Goal: Task Accomplishment & Management: Complete application form

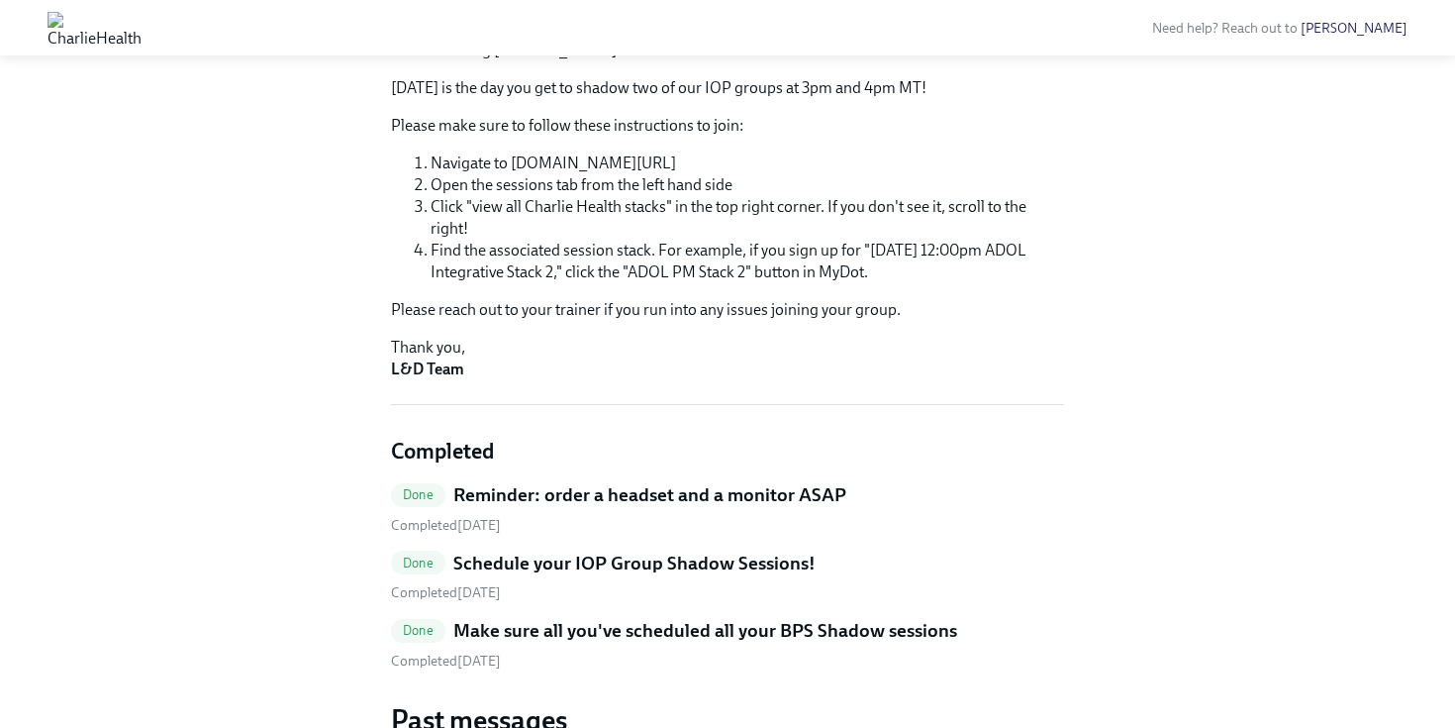
scroll to position [239, 0]
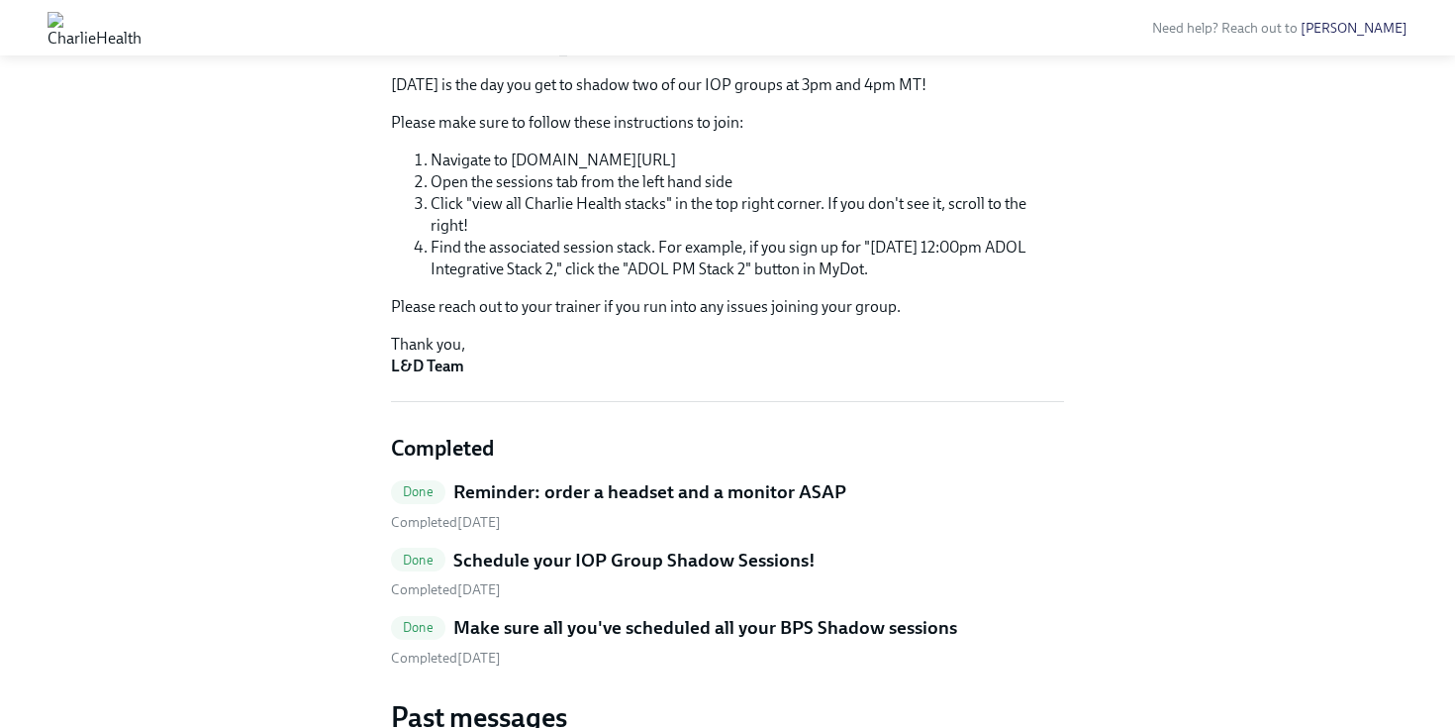
click at [655, 560] on h5 "Schedule your IOP Group Shadow Sessions!" at bounding box center [634, 561] width 362 height 26
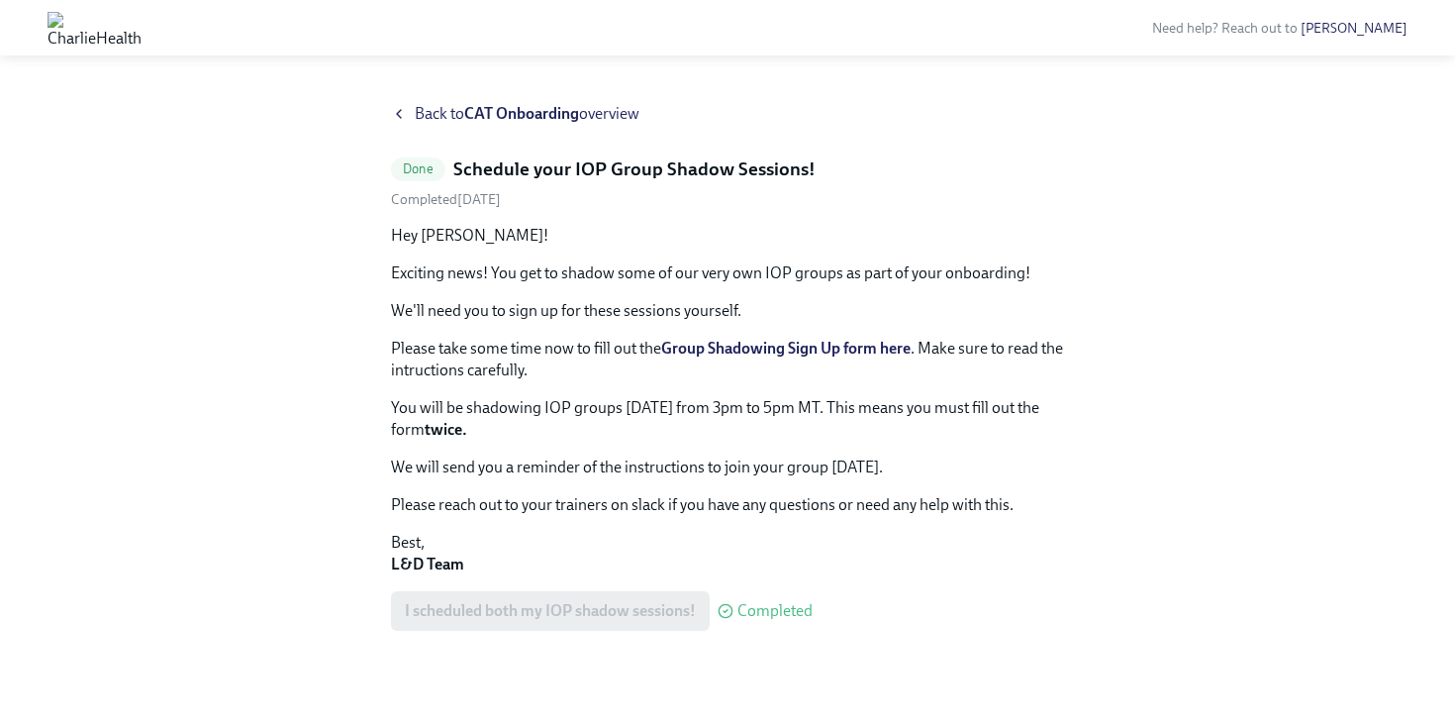
click at [747, 348] on strong "Group Shadowing Sign Up form here" at bounding box center [786, 348] width 250 height 19
click at [396, 109] on icon at bounding box center [399, 114] width 16 height 16
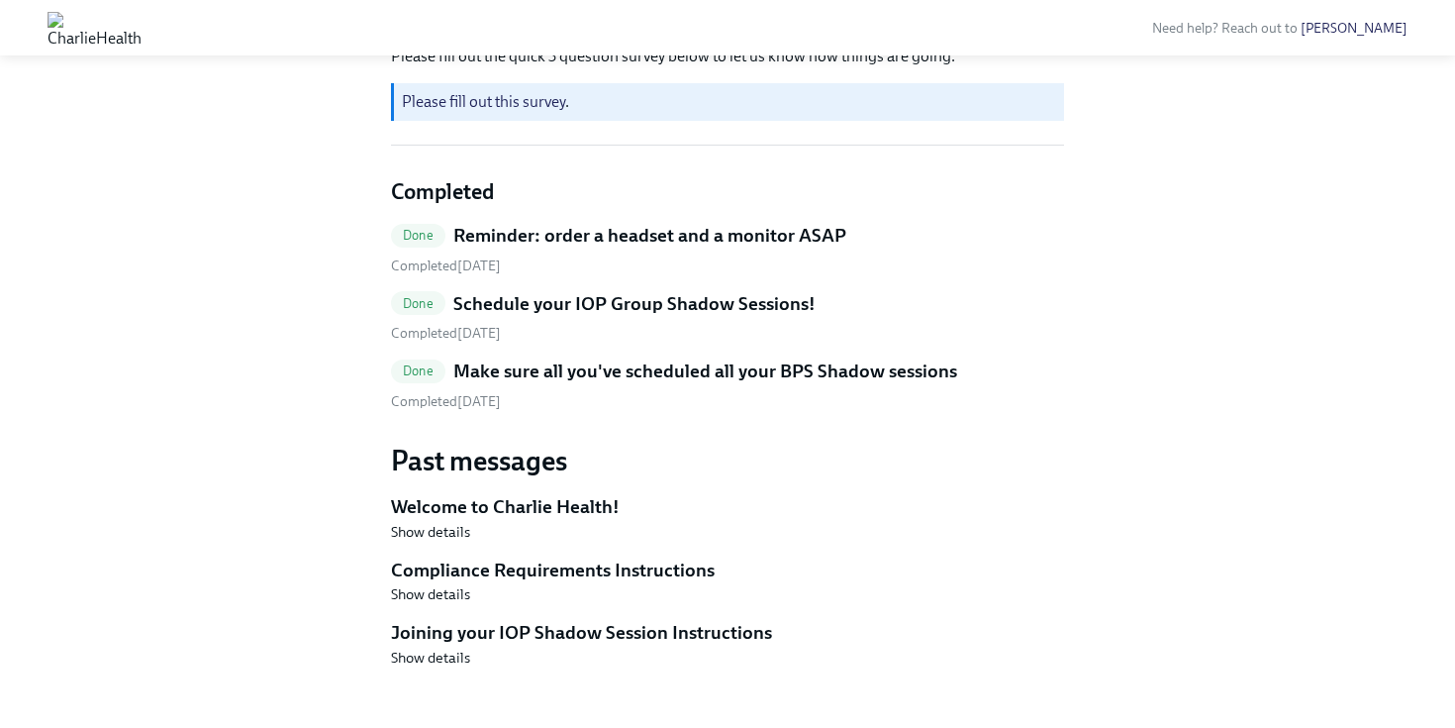
scroll to position [325, 0]
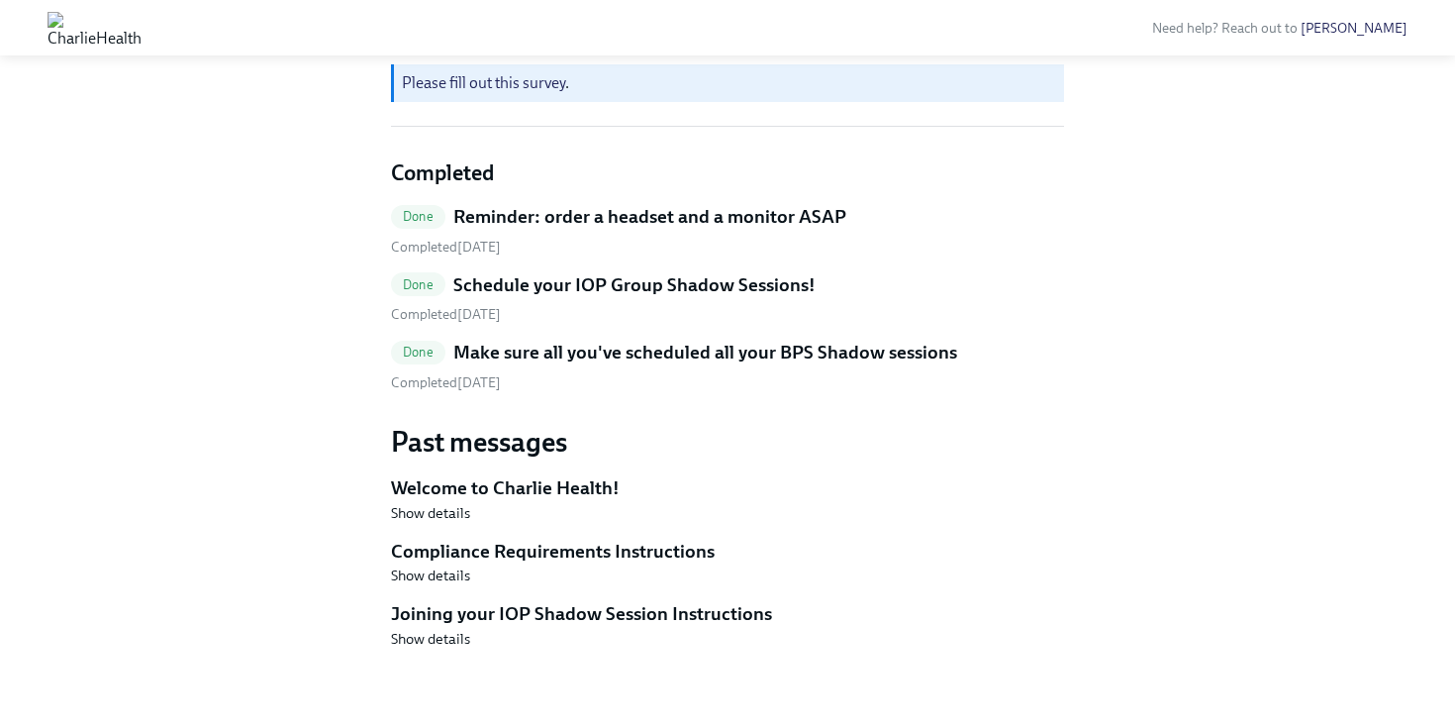
click at [510, 487] on h5 "Welcome to Charlie Health!" at bounding box center [727, 488] width 673 height 26
click at [511, 552] on h5 "Compliance Requirements Instructions" at bounding box center [727, 552] width 673 height 26
click at [438, 511] on span "Show details" at bounding box center [430, 513] width 79 height 20
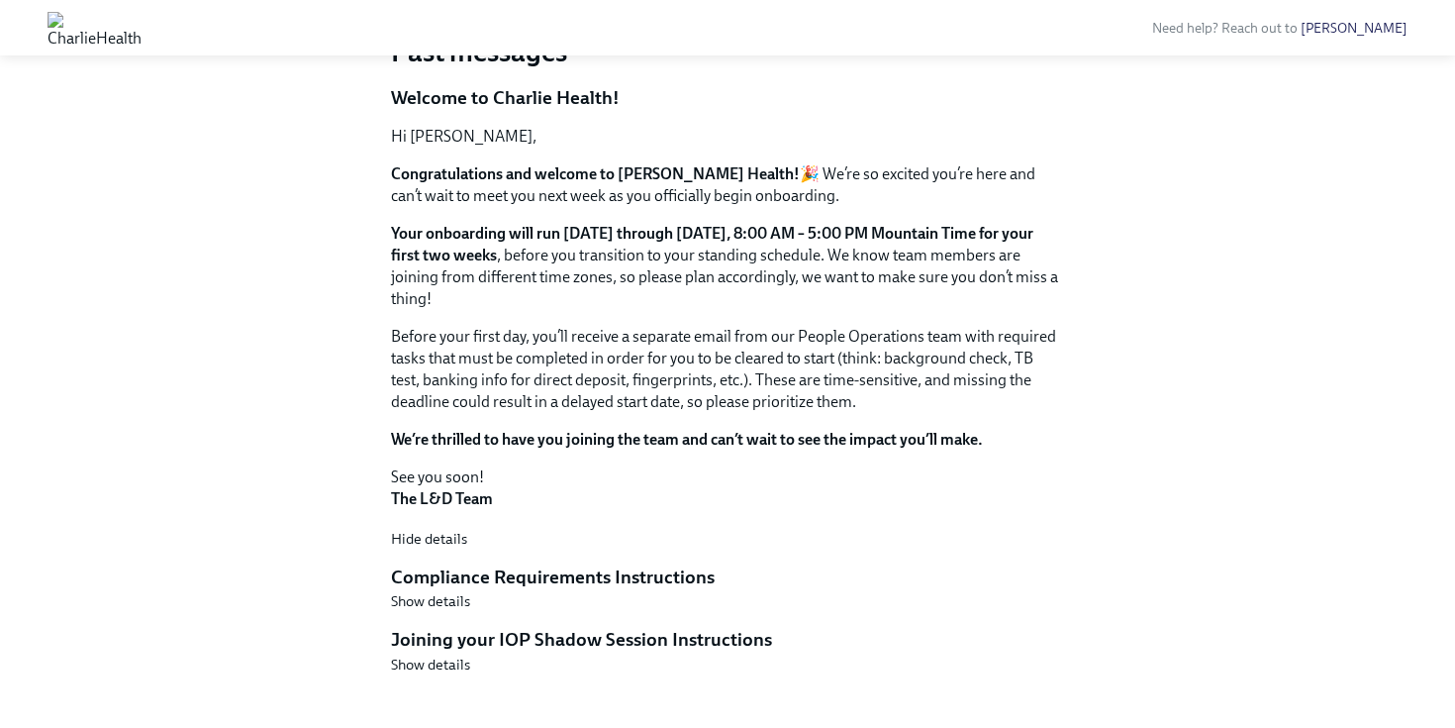
scroll to position [741, 0]
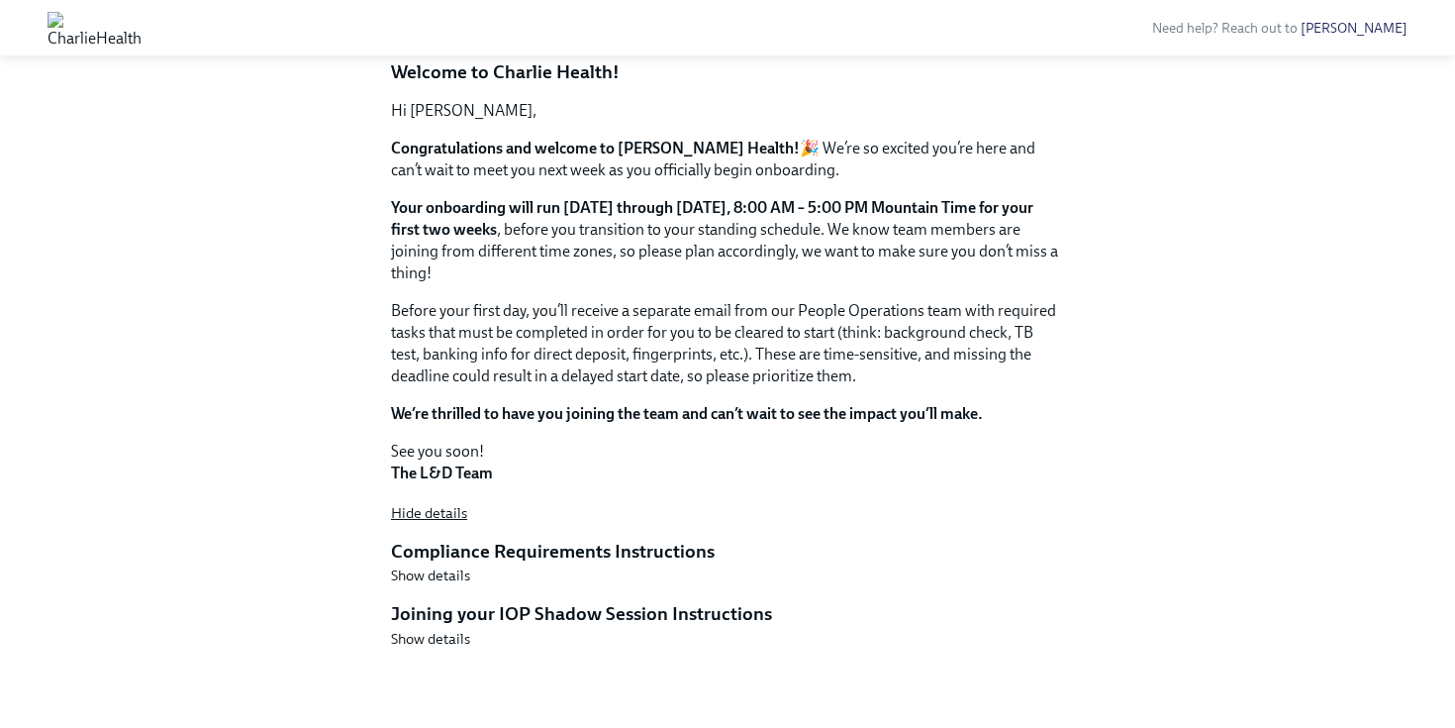
click at [421, 503] on span "Hide details" at bounding box center [429, 513] width 76 height 20
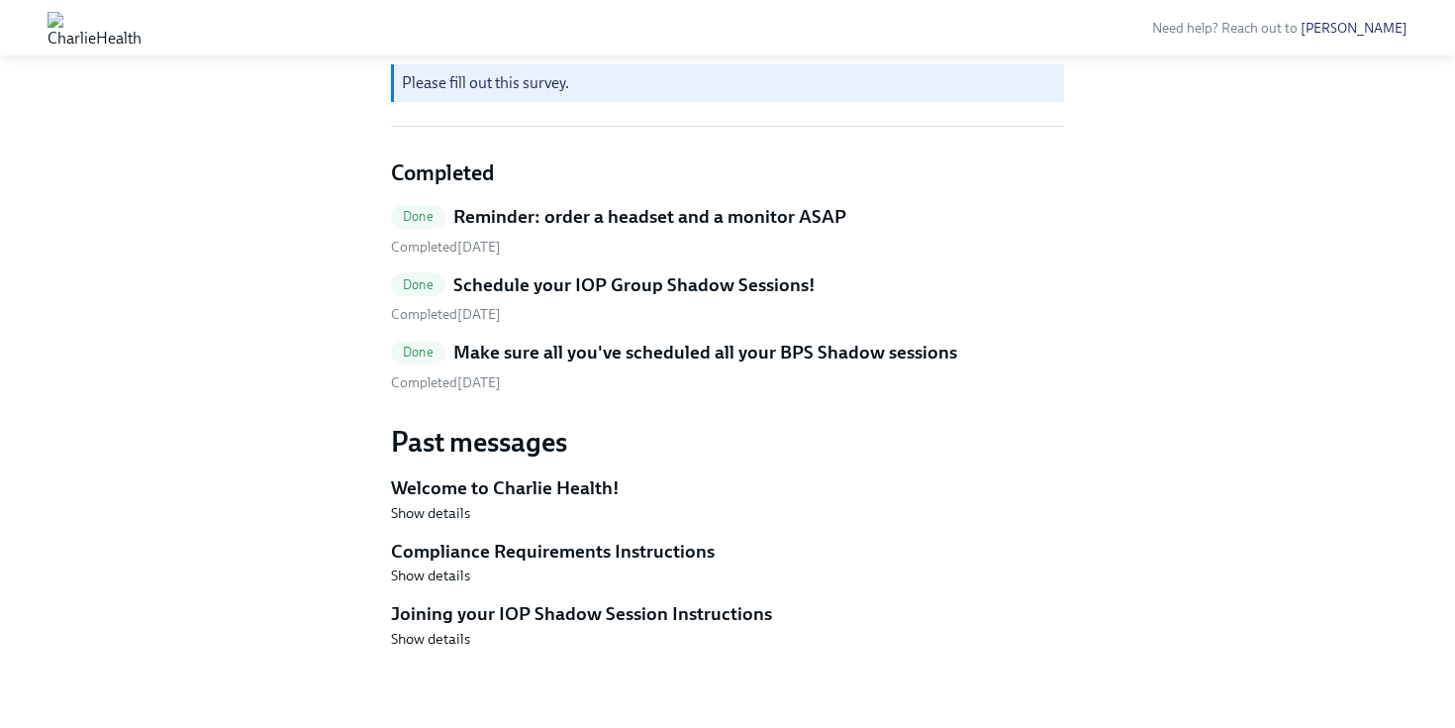
scroll to position [325, 0]
click at [421, 575] on span "Show details" at bounding box center [430, 575] width 79 height 20
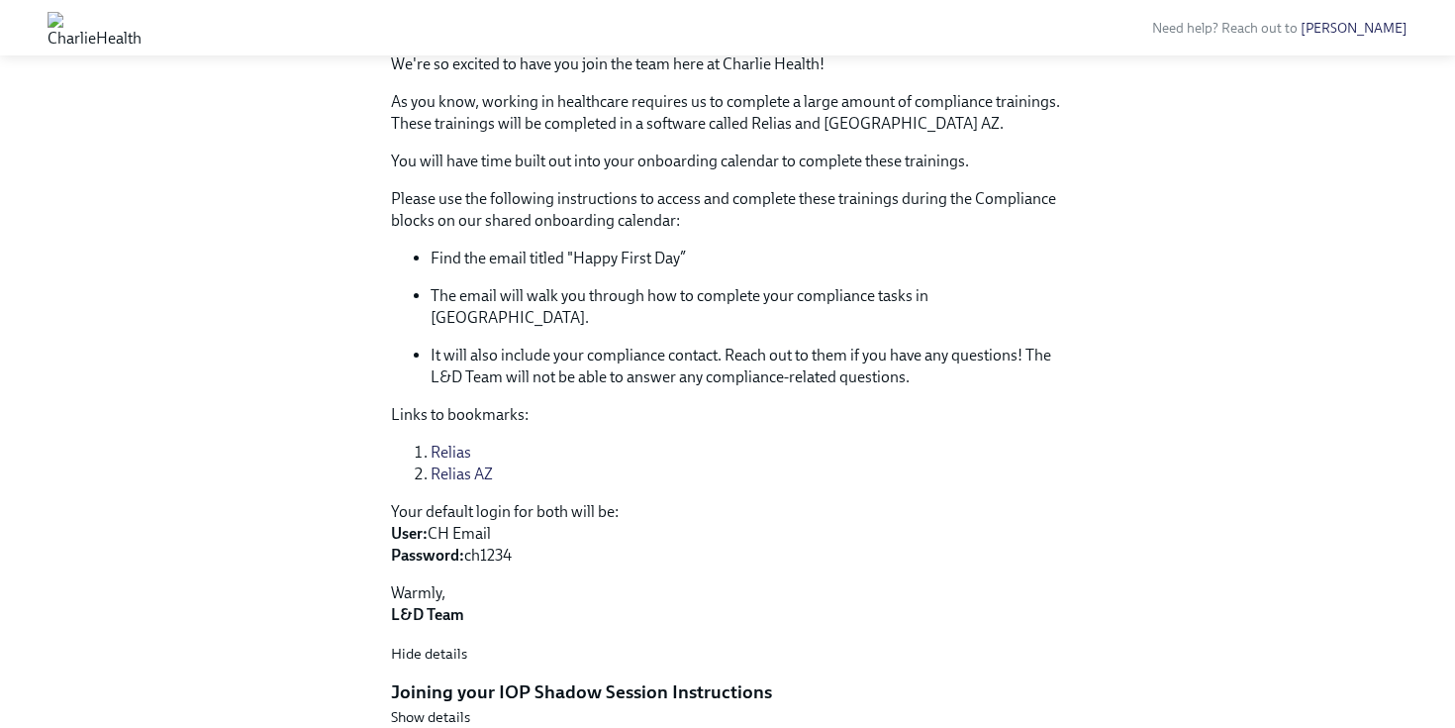
scroll to position [908, 0]
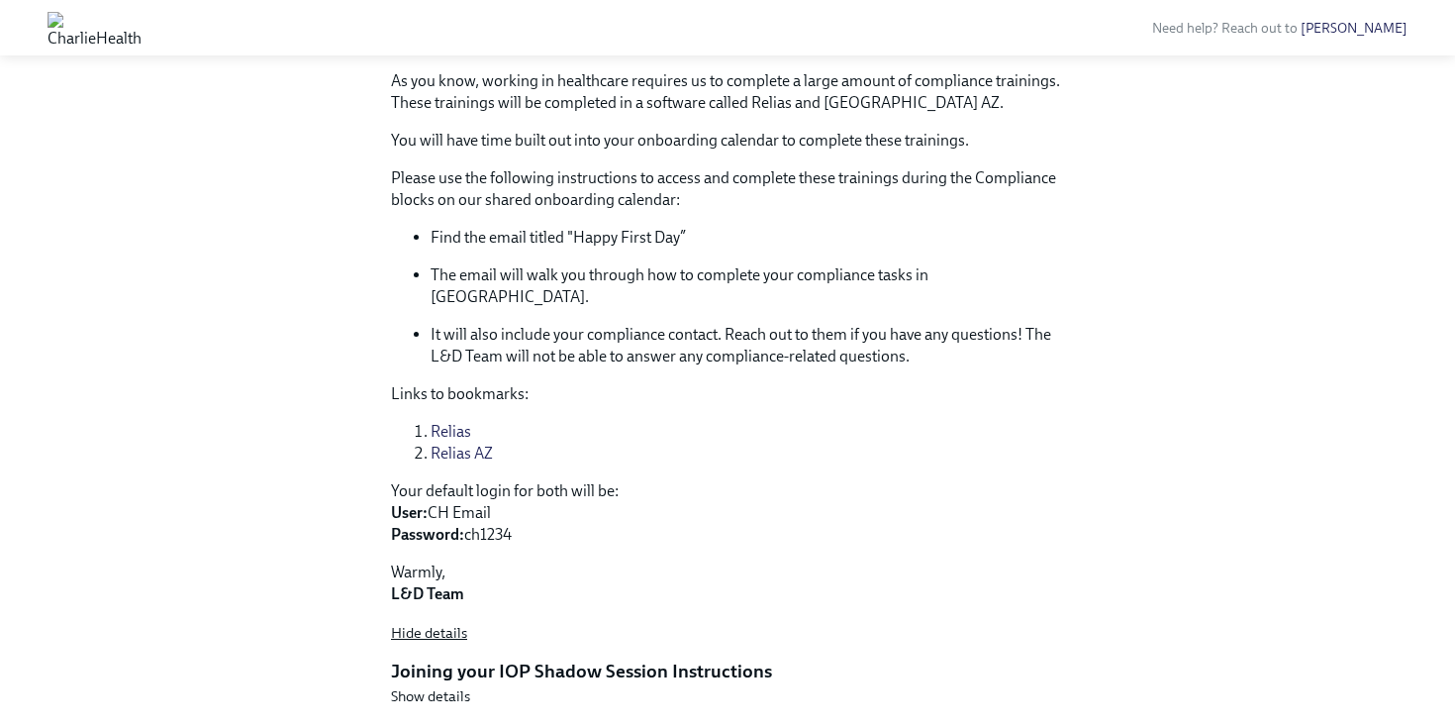
click at [413, 623] on span "Hide details" at bounding box center [429, 633] width 76 height 20
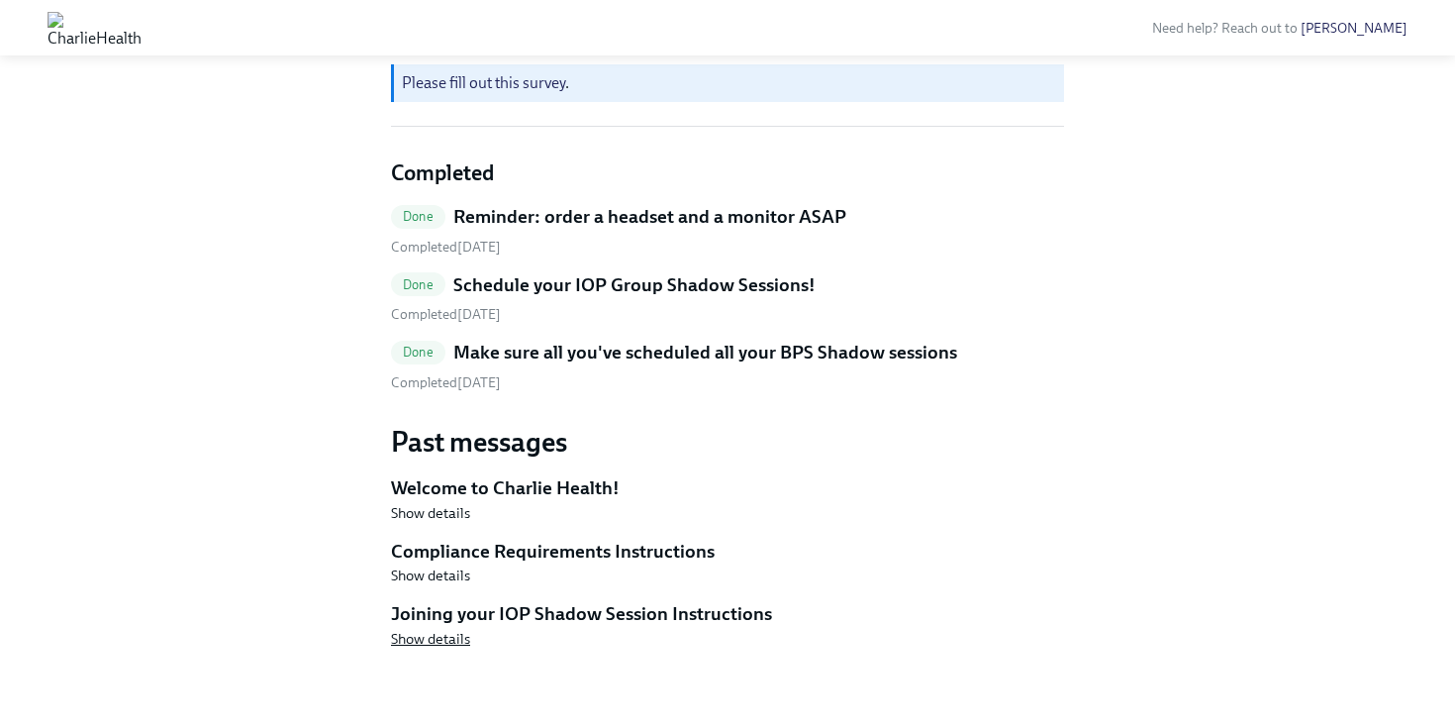
click at [419, 638] on span "Show details" at bounding box center [430, 639] width 79 height 20
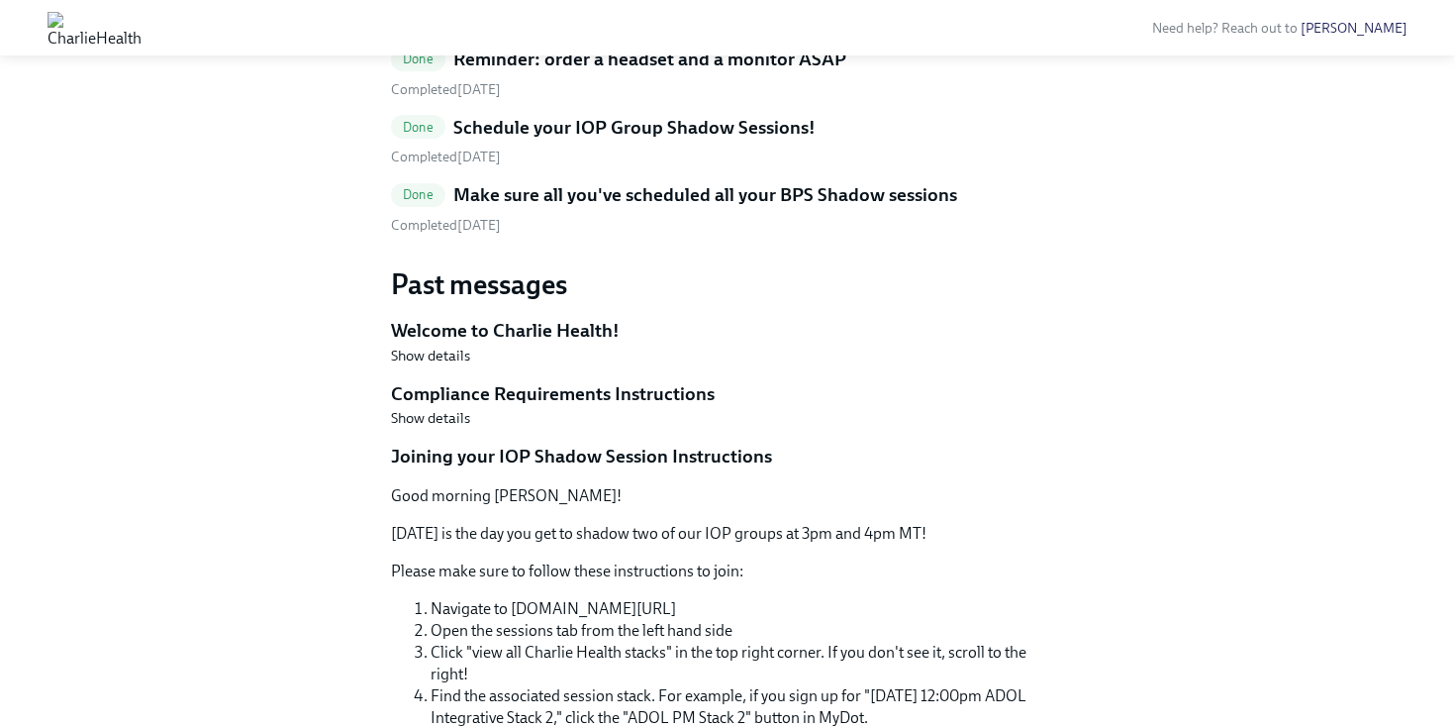
scroll to position [697, 0]
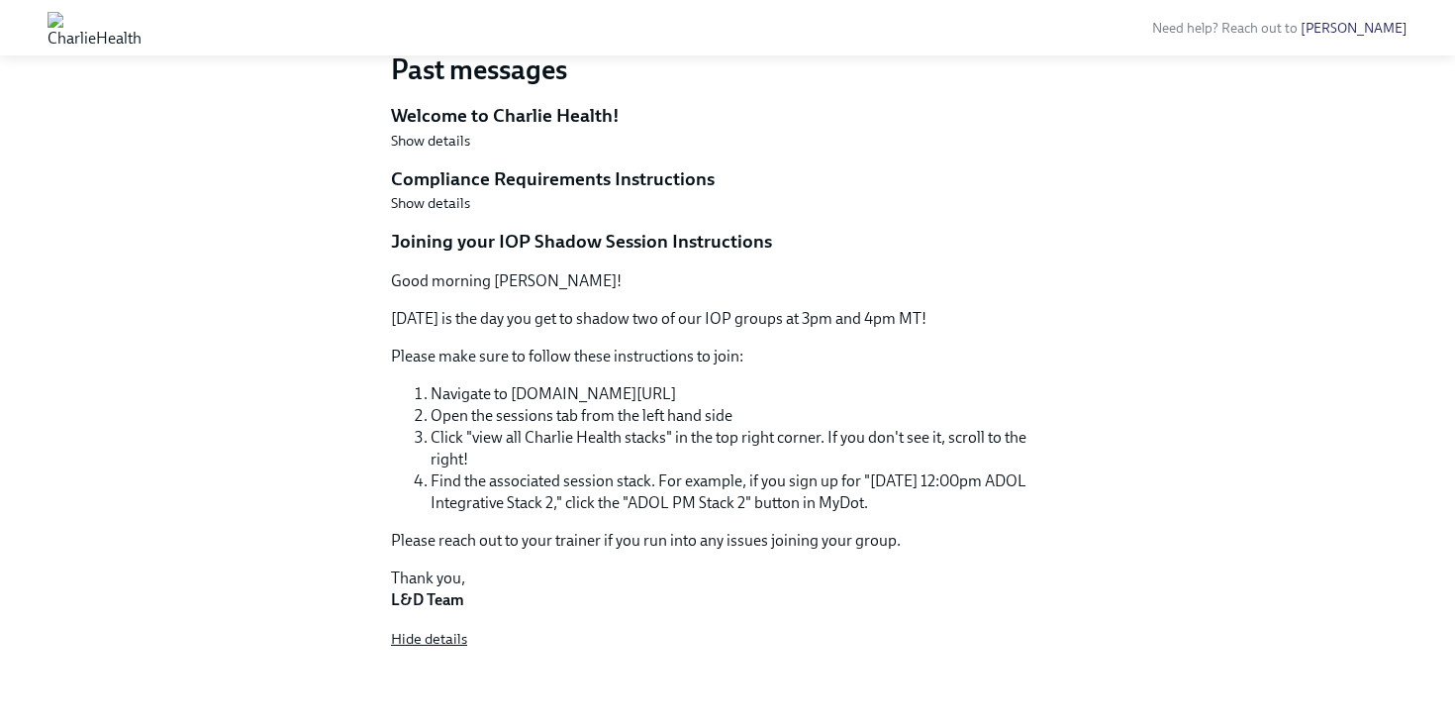
click at [421, 641] on span "Hide details" at bounding box center [429, 639] width 76 height 20
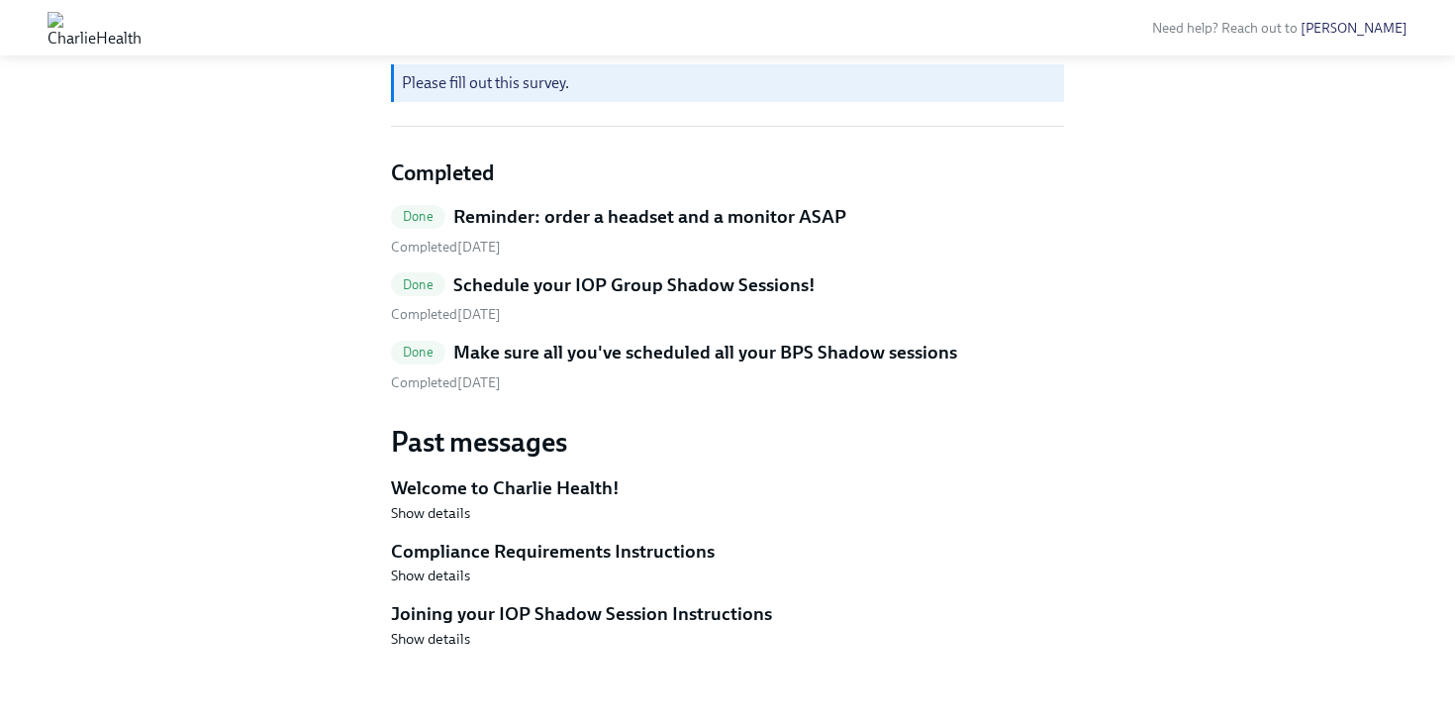
scroll to position [0, 0]
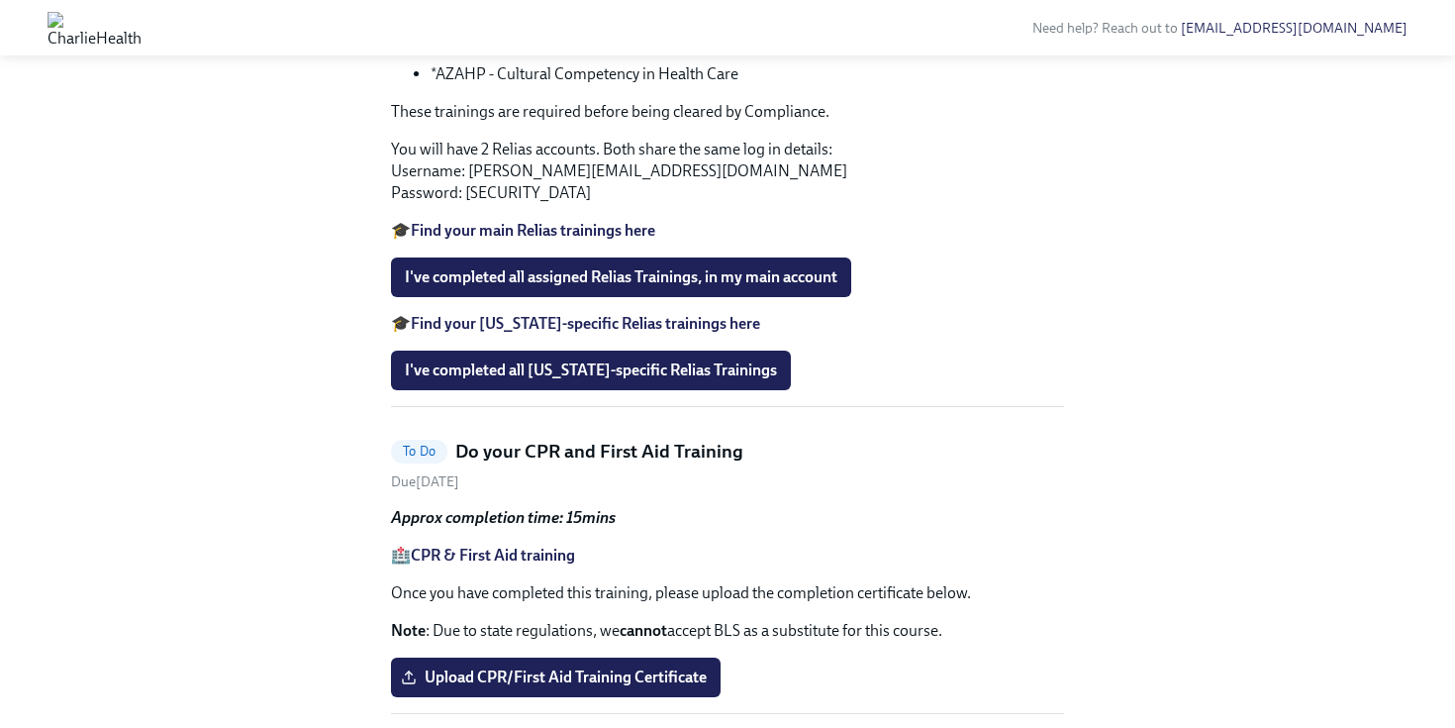
scroll to position [1465, 0]
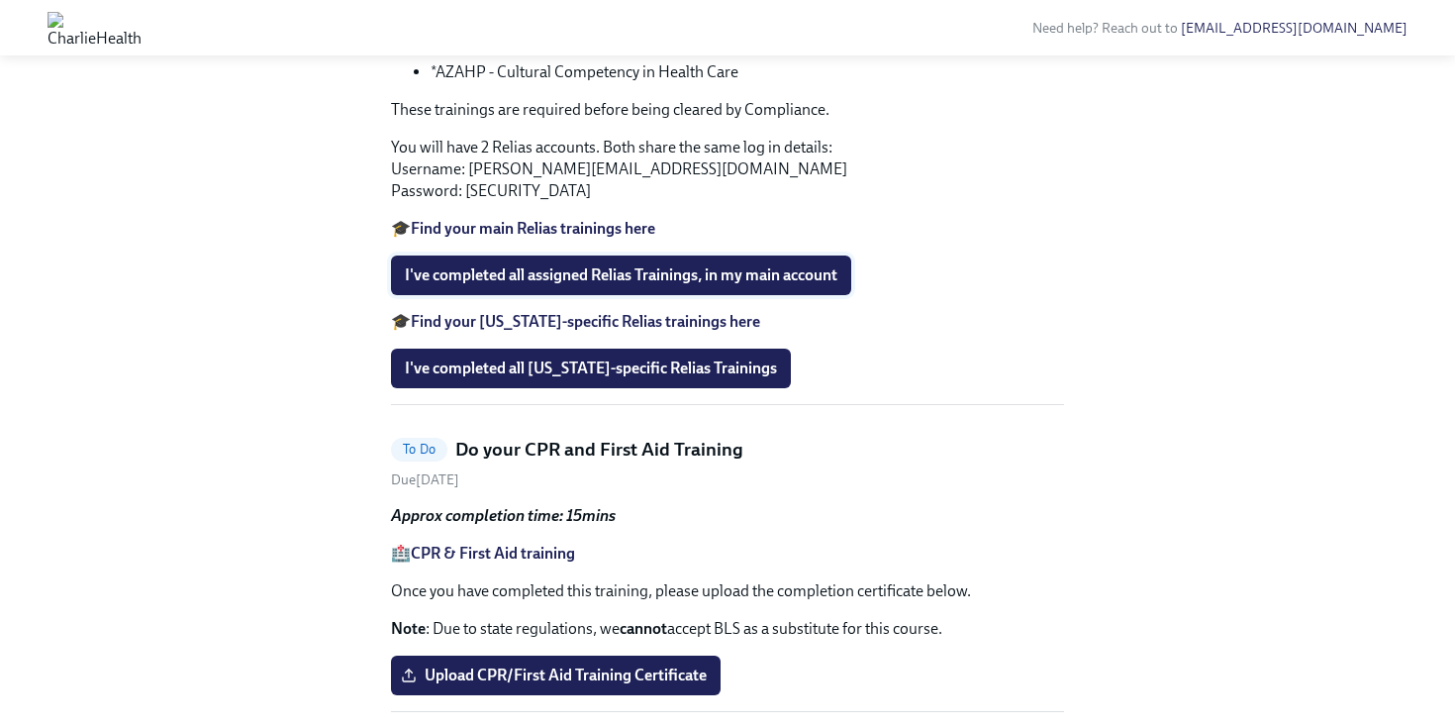
click at [565, 285] on span "I've completed all assigned Relias Trainings, in my main account" at bounding box center [621, 275] width 433 height 20
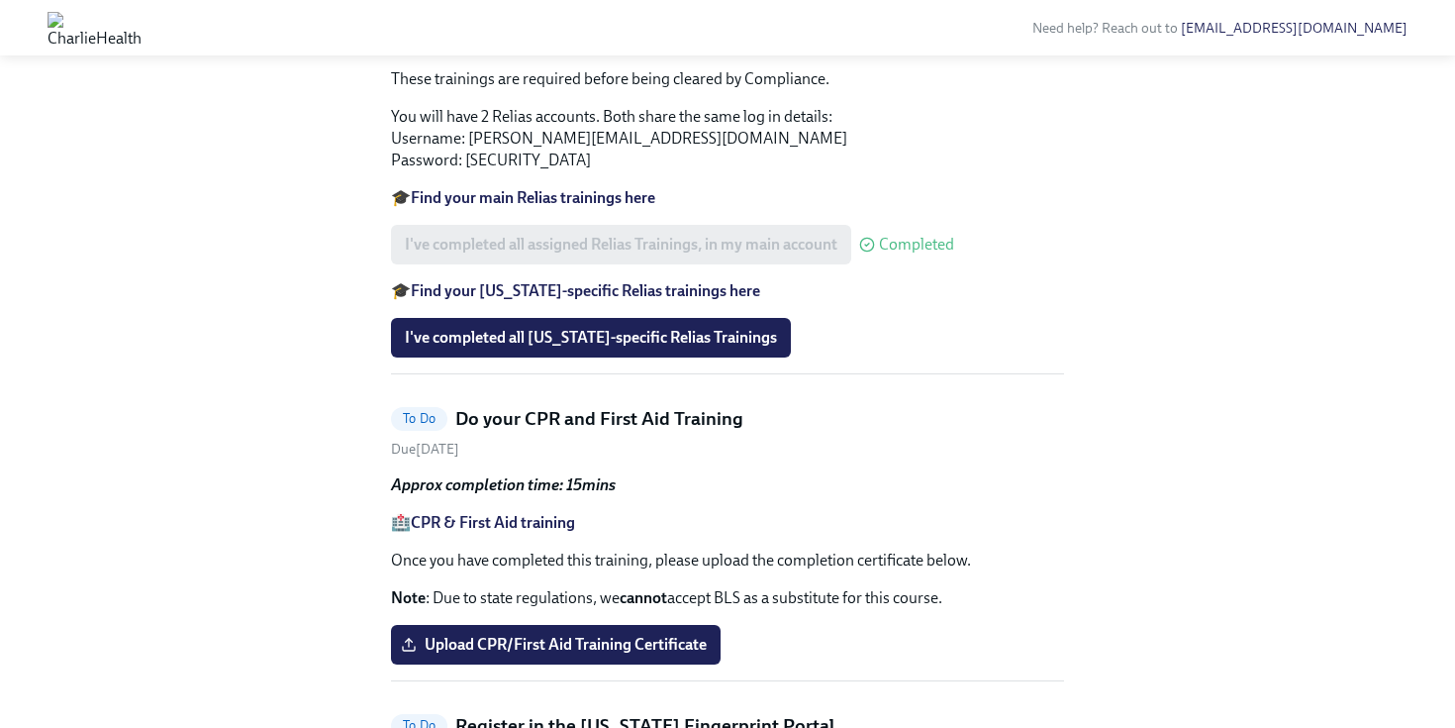
scroll to position [1498, 0]
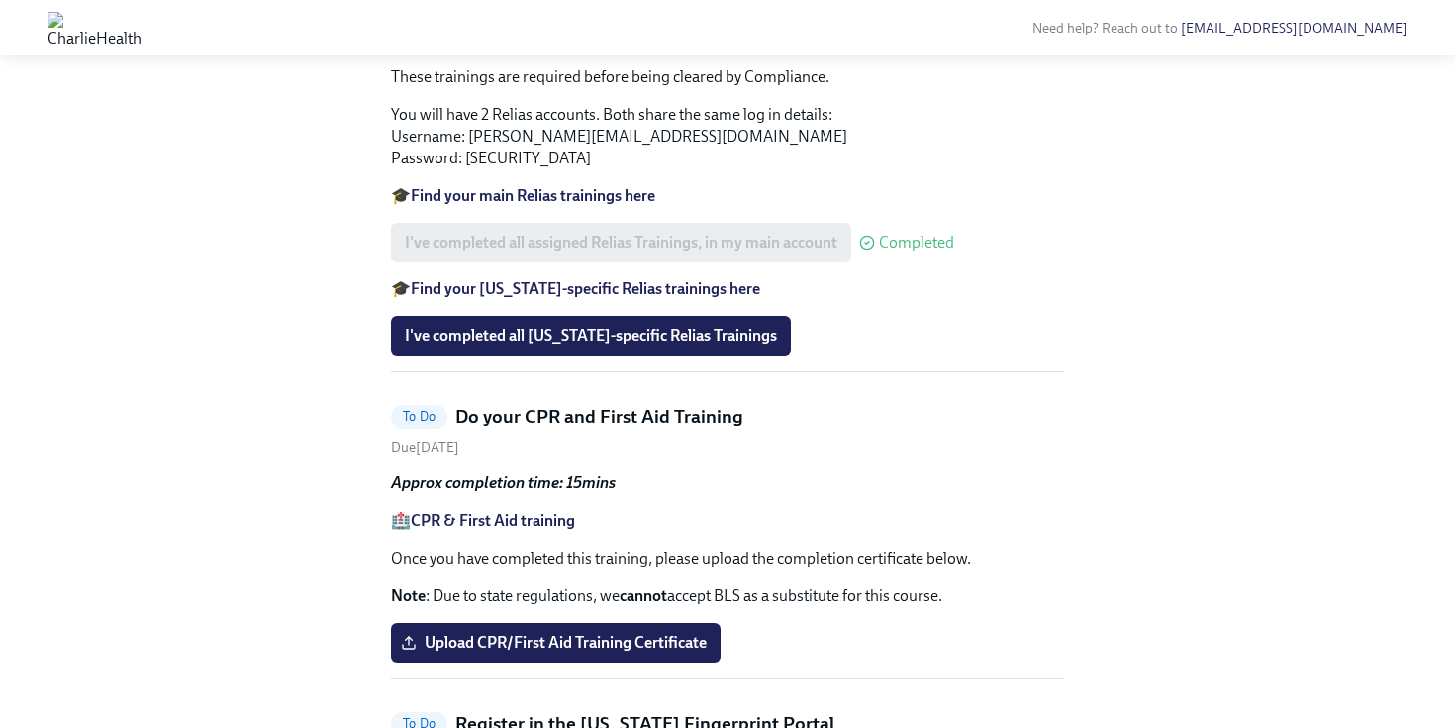
click at [740, 262] on div "I've completed all assigned Relias Trainings, in my main account Completed" at bounding box center [672, 243] width 563 height 40
click at [896, 251] on span "Completed" at bounding box center [916, 243] width 75 height 16
click at [578, 205] on strong "Find your main Relias trainings here" at bounding box center [533, 195] width 245 height 19
drag, startPoint x: 714, startPoint y: 426, endPoint x: 468, endPoint y: 421, distance: 245.6
click at [468, 169] on p "You will have 2 Relias accounts. Both share the same log in details: Username: …" at bounding box center [727, 136] width 673 height 65
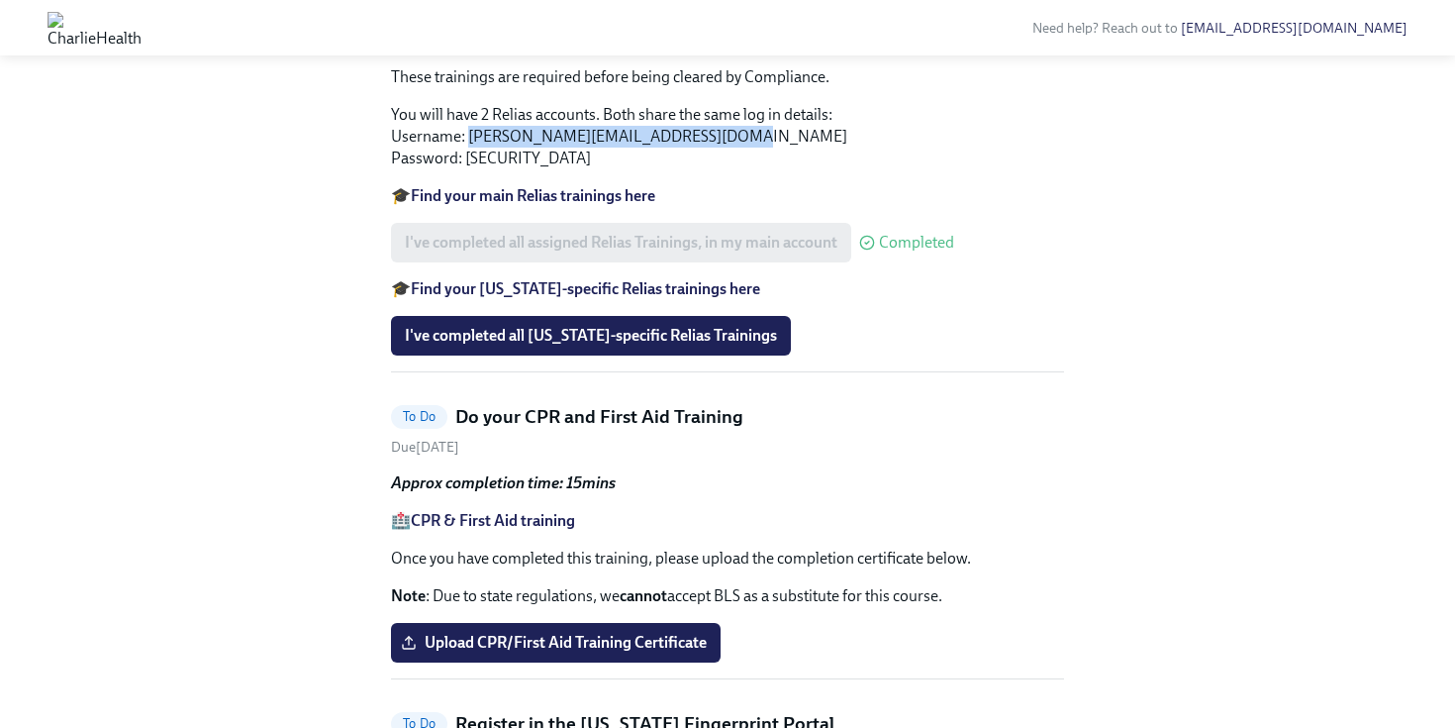
copy p "rosemary.clause@charliehealth.com"
drag, startPoint x: 514, startPoint y: 442, endPoint x: 466, endPoint y: 443, distance: 47.5
click at [466, 169] on p "You will have 2 Relias accounts. Both share the same log in details: Username: …" at bounding box center [727, 136] width 673 height 65
copy p "ch1234"
